Goal: Navigation & Orientation: Find specific page/section

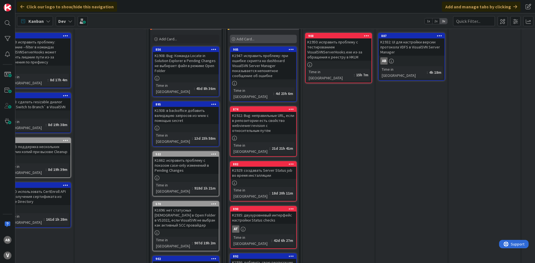
scroll to position [0, 15]
